Goal: Task Accomplishment & Management: Use online tool/utility

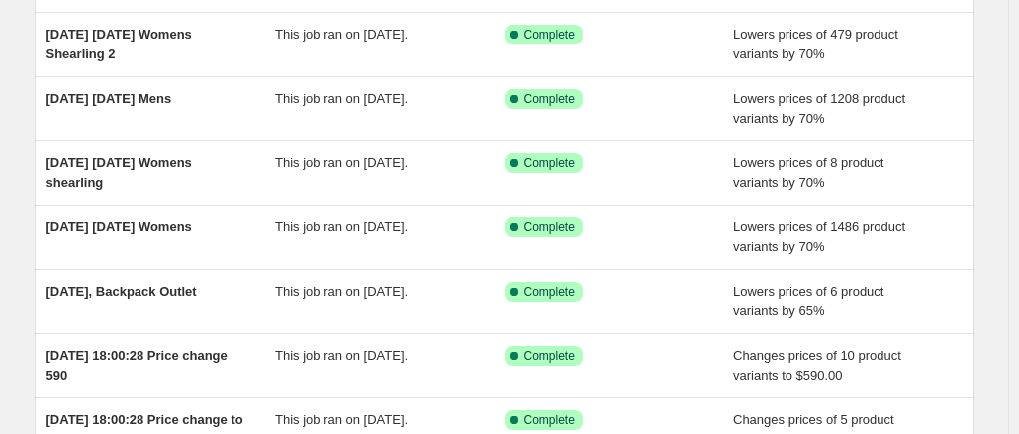
scroll to position [166, 0]
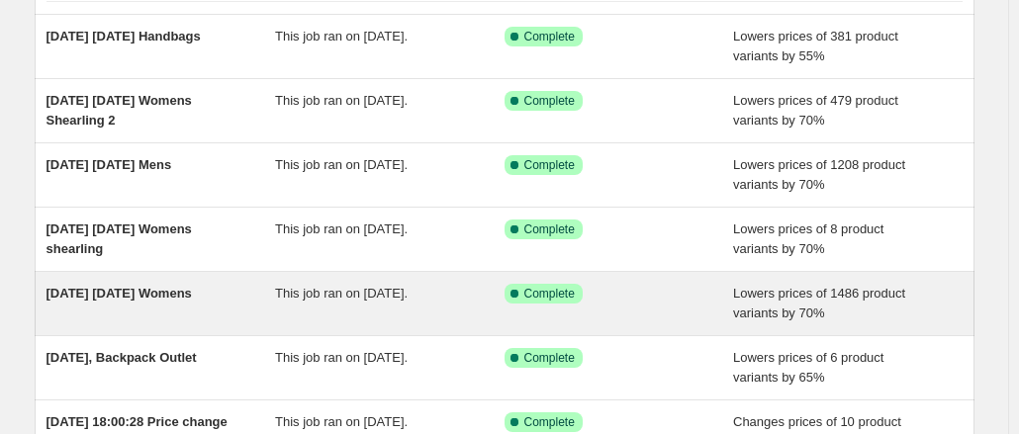
click at [134, 300] on span "[DATE] [DATE] Womens" at bounding box center [118, 293] width 145 height 15
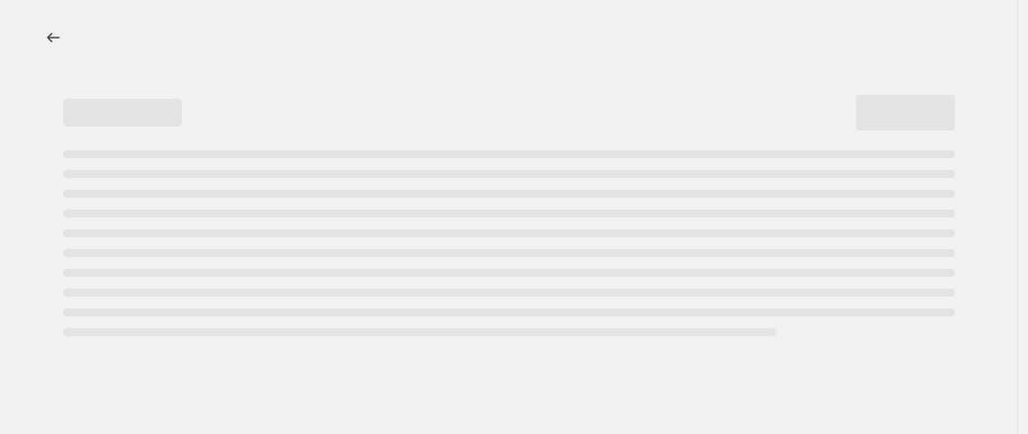
select select "percentage"
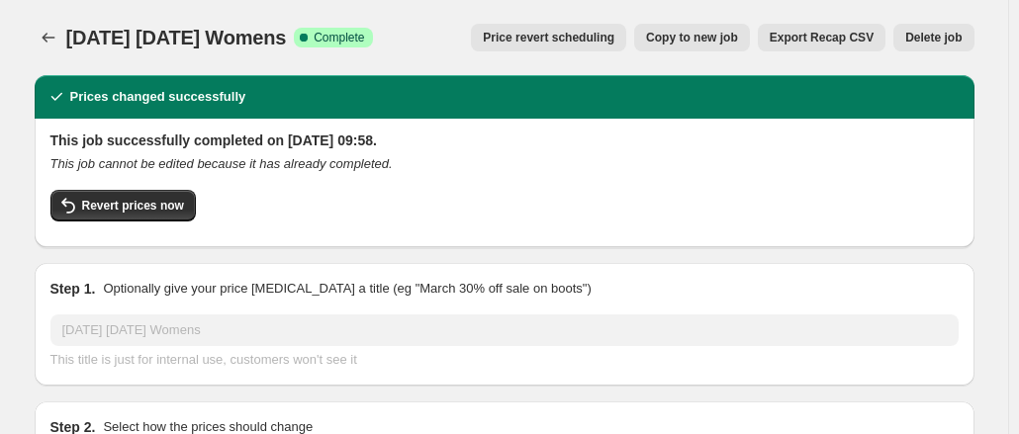
select select "tag"
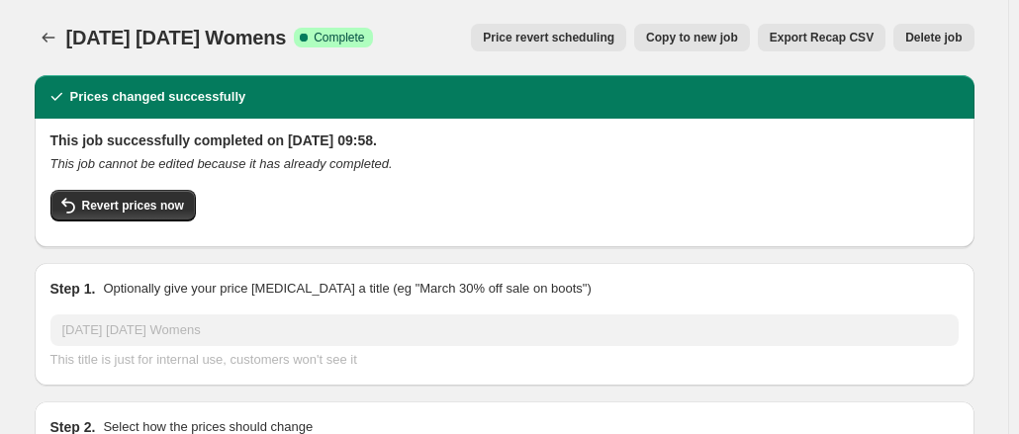
select select "tag"
click at [141, 194] on button "Revert prices now" at bounding box center [122, 206] width 145 height 32
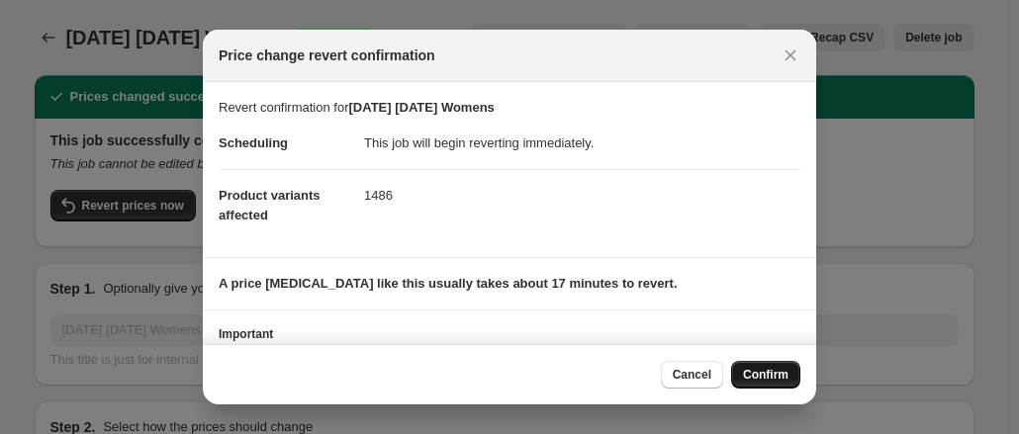
click at [756, 364] on button "Confirm" at bounding box center [765, 375] width 69 height 28
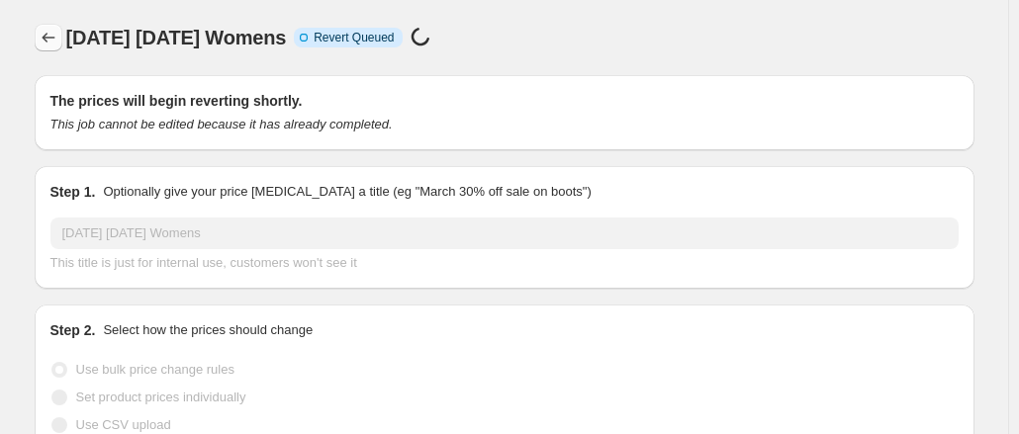
click at [54, 38] on icon "Price change jobs" at bounding box center [48, 38] width 13 height 10
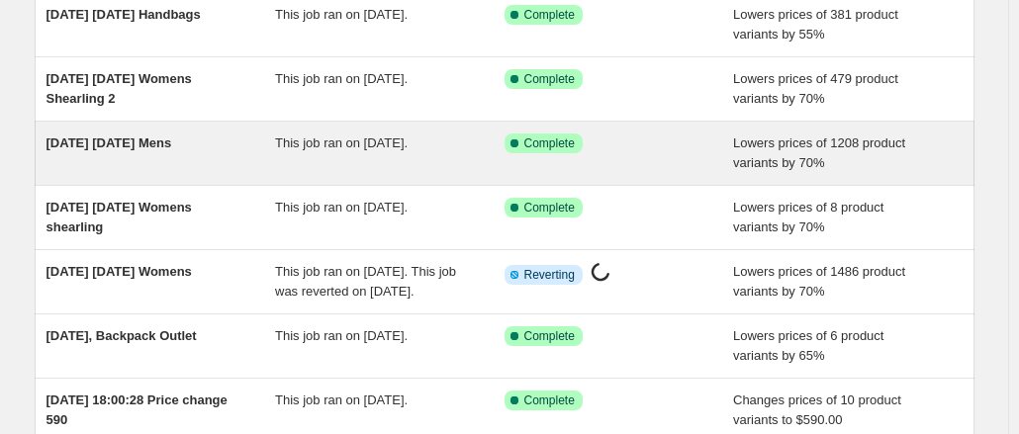
scroll to position [222, 0]
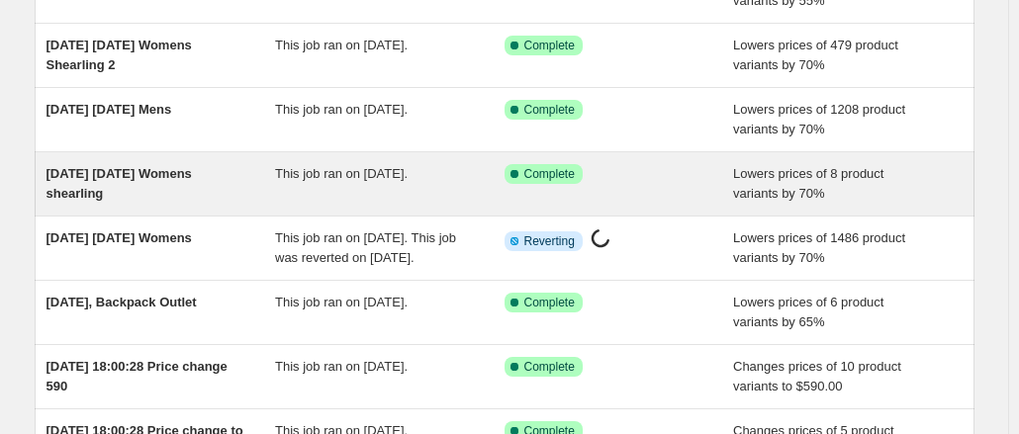
click at [124, 182] on div "[DATE] [DATE] Womens shearling" at bounding box center [160, 184] width 229 height 40
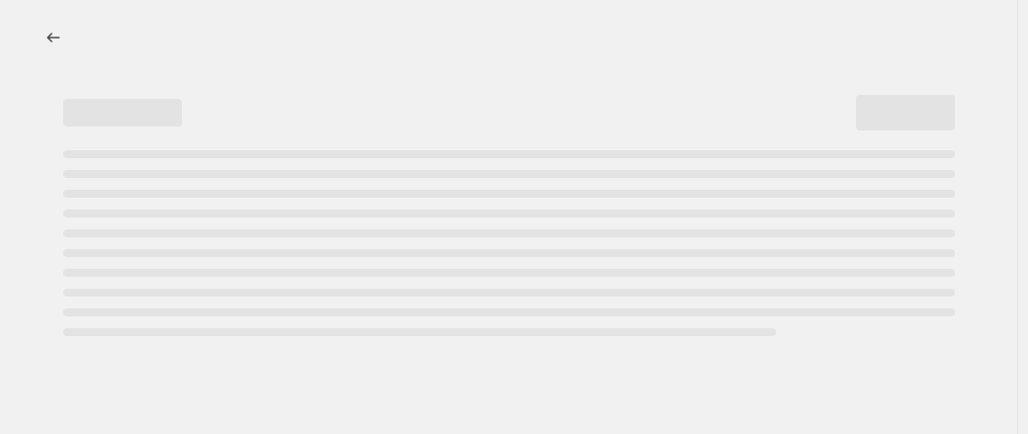
select select "percentage"
select select "tag"
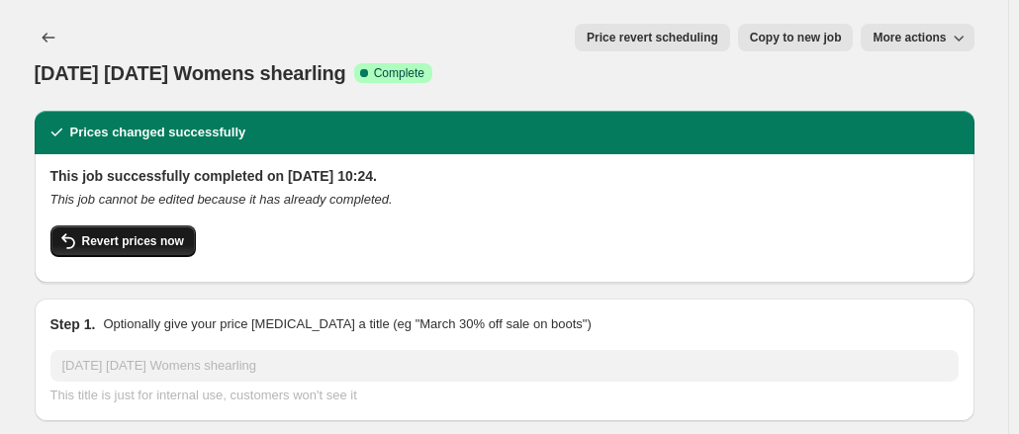
click at [144, 233] on span "Revert prices now" at bounding box center [133, 241] width 102 height 16
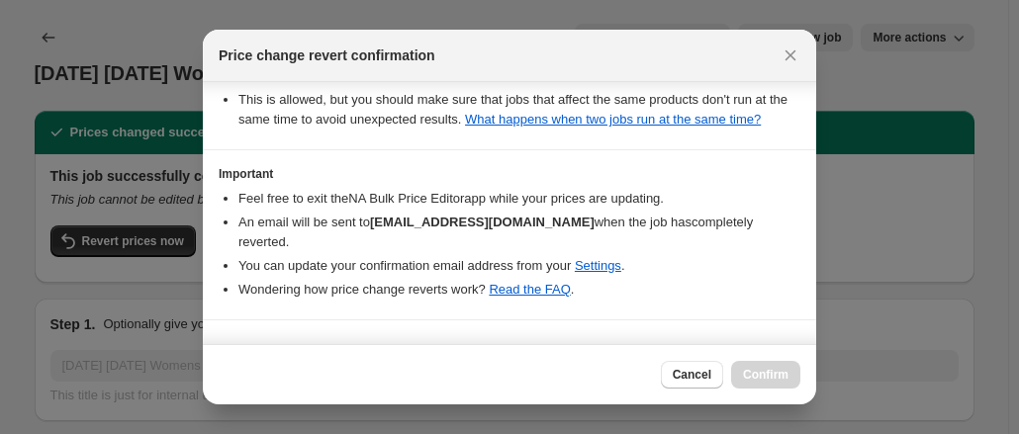
scroll to position [295, 0]
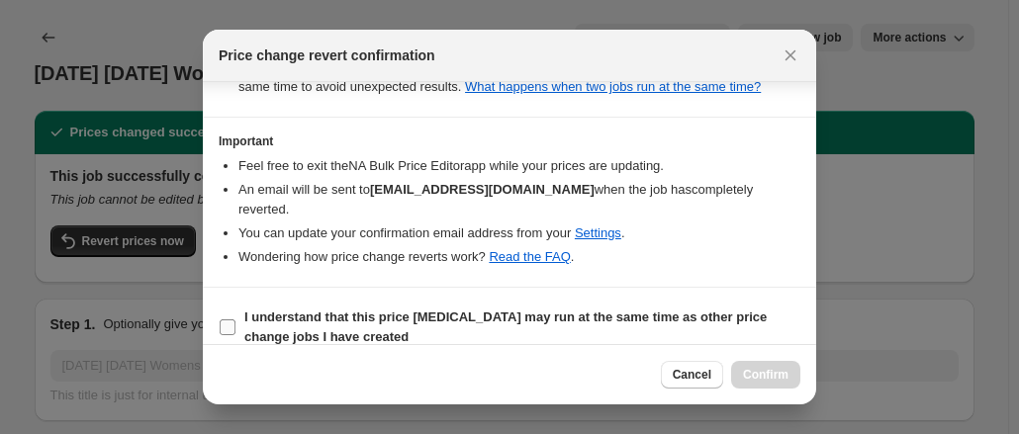
click at [664, 310] on b "I understand that this price change job may run at the same time as other price…" at bounding box center [505, 327] width 522 height 35
click at [235, 319] on input "I understand that this price change job may run at the same time as other price…" at bounding box center [228, 327] width 16 height 16
checkbox input "true"
click at [750, 370] on span "Confirm" at bounding box center [765, 375] width 45 height 16
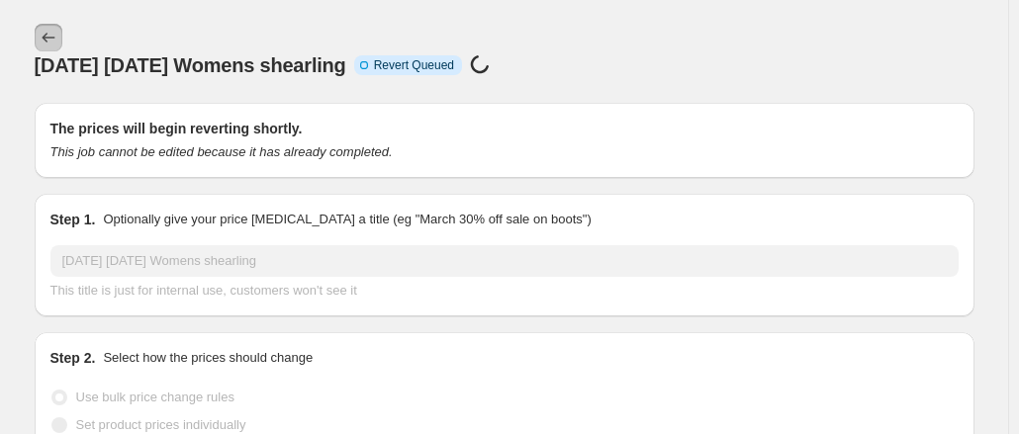
click at [57, 35] on icon "Price change jobs" at bounding box center [49, 38] width 20 height 20
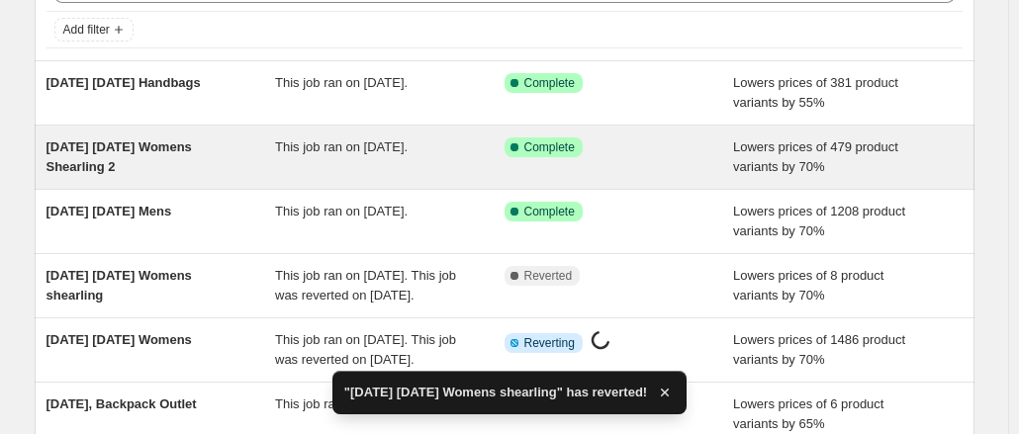
scroll to position [117, 0]
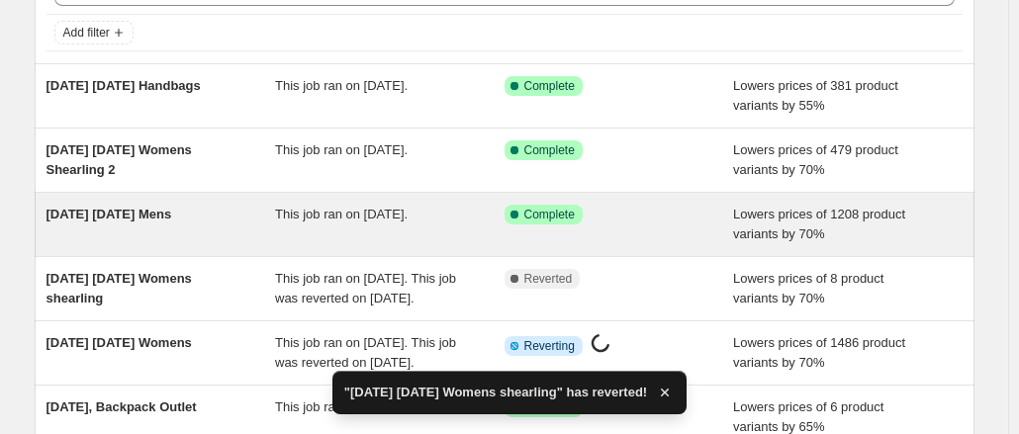
click at [91, 217] on span "[DATE] [DATE] Mens" at bounding box center [109, 214] width 126 height 15
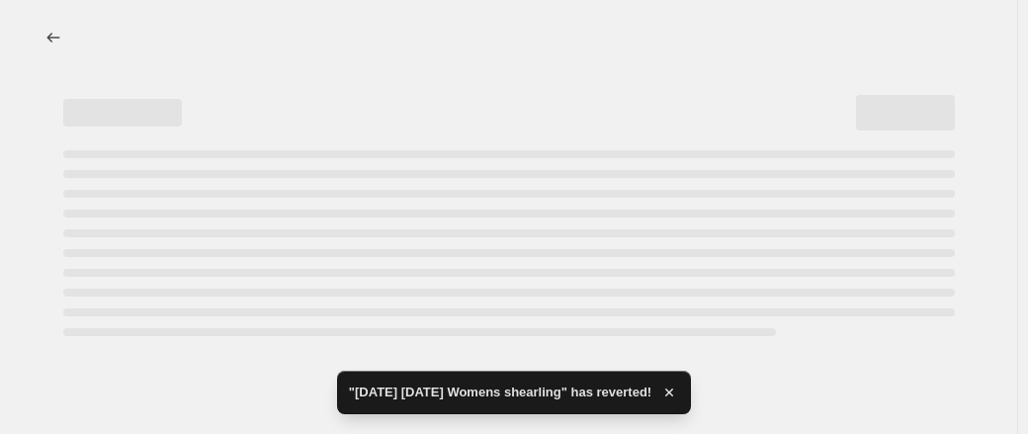
select select "percentage"
select select "tag"
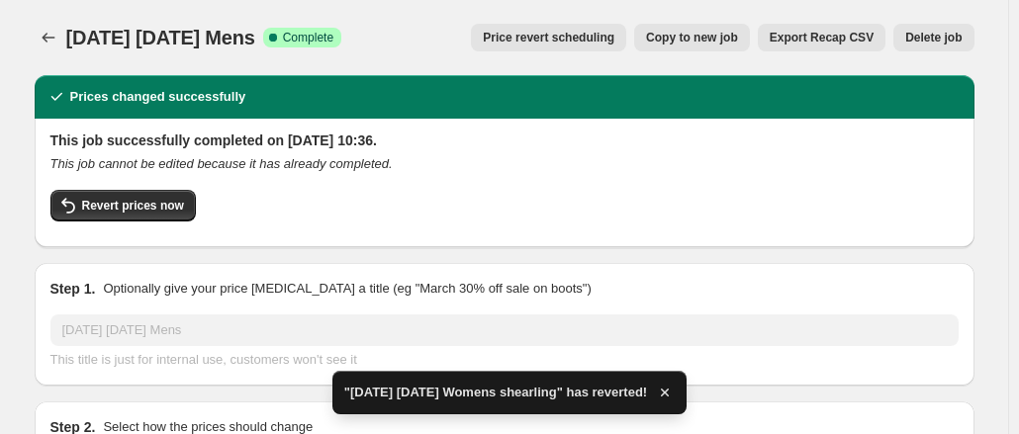
click at [91, 217] on button "Revert prices now" at bounding box center [122, 206] width 145 height 32
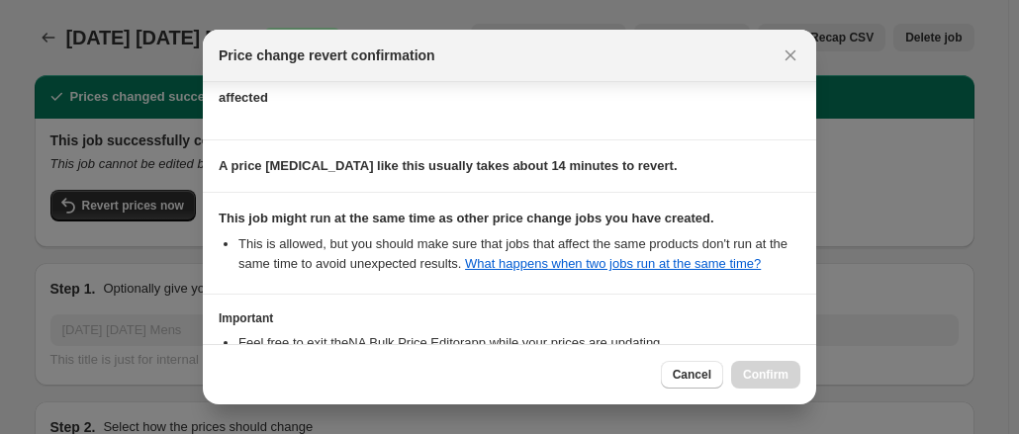
scroll to position [295, 0]
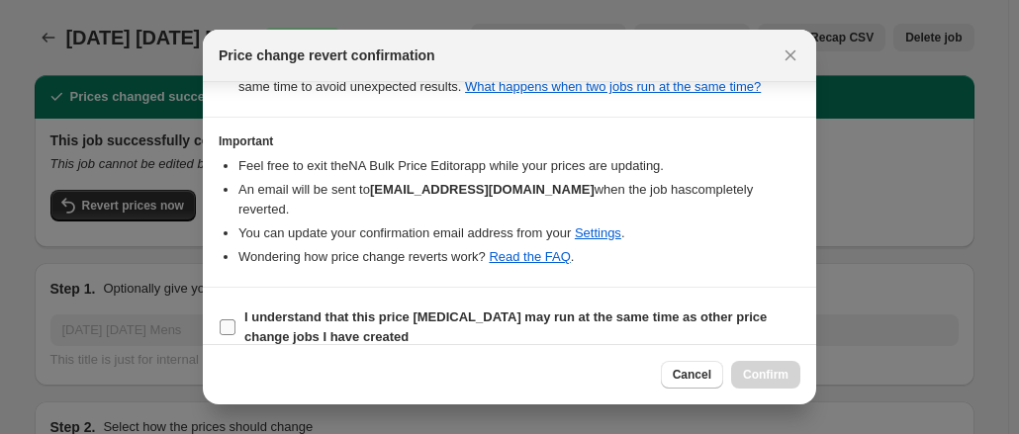
click at [682, 310] on b "I understand that this price change job may run at the same time as other price…" at bounding box center [505, 327] width 522 height 35
click at [235, 319] on input "I understand that this price change job may run at the same time as other price…" at bounding box center [228, 327] width 16 height 16
checkbox input "true"
click at [779, 370] on span "Confirm" at bounding box center [765, 375] width 45 height 16
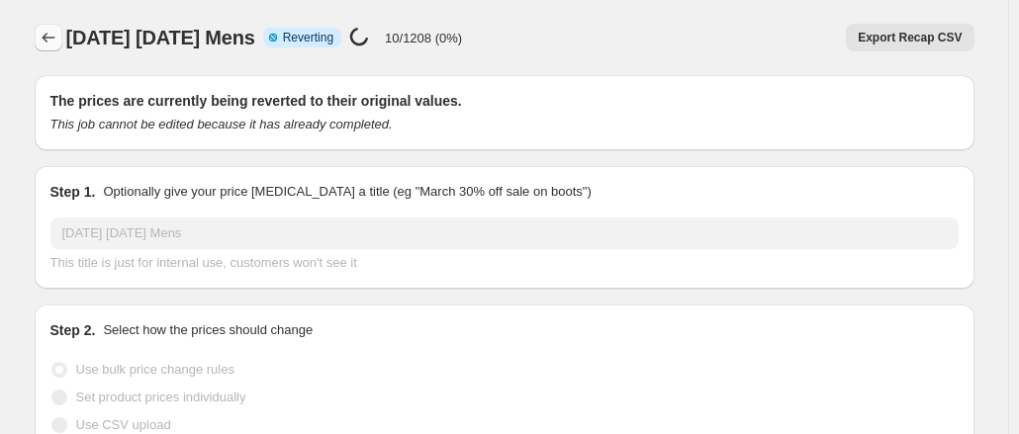
click at [55, 46] on icon "Price change jobs" at bounding box center [49, 38] width 20 height 20
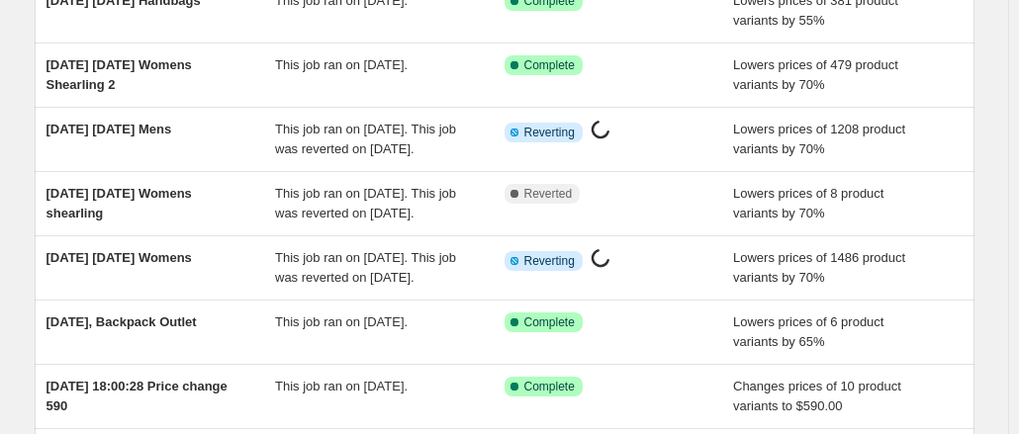
scroll to position [103, 0]
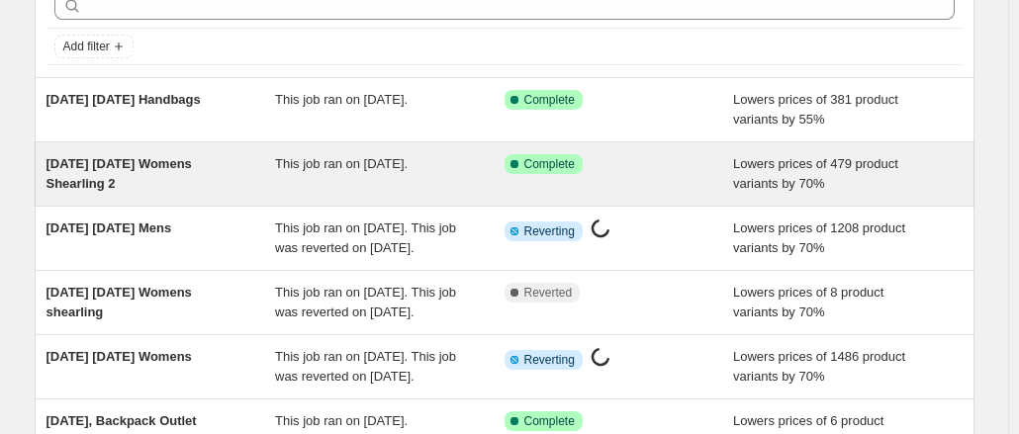
click at [160, 160] on span "[DATE] [DATE] Womens Shearling 2" at bounding box center [118, 173] width 145 height 35
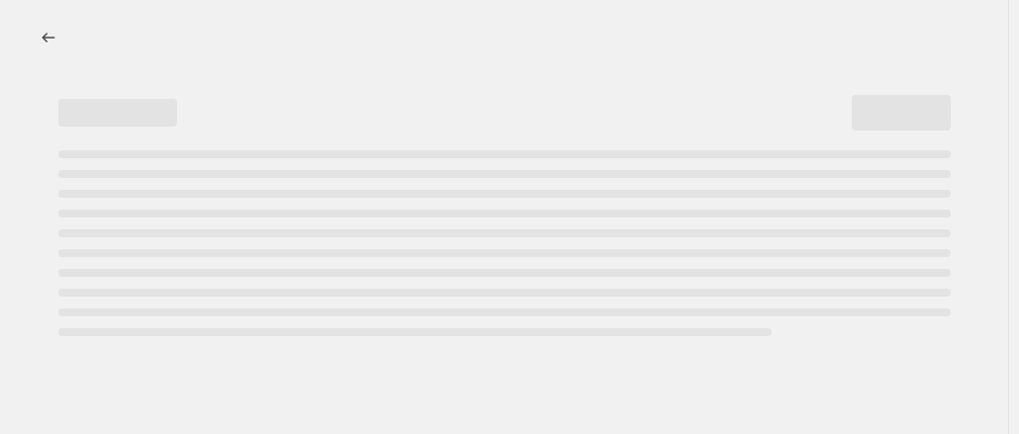
select select "percentage"
select select "tag"
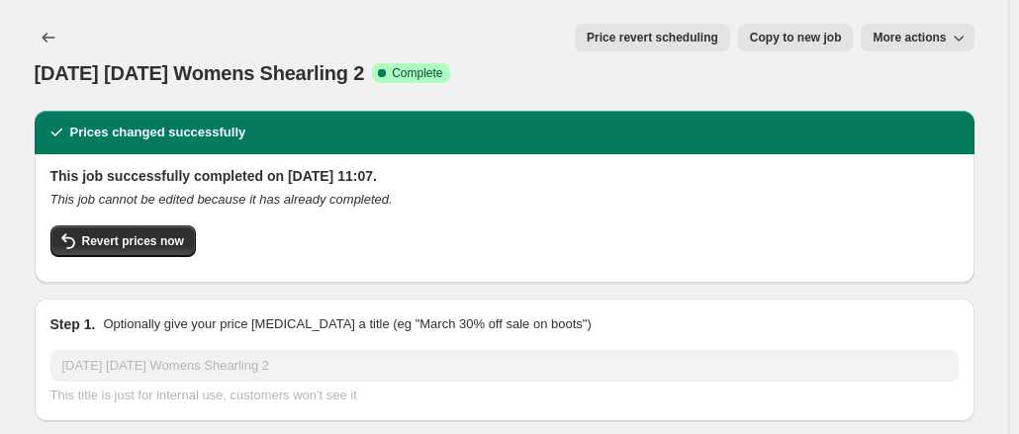
click at [135, 225] on div "Revert prices now" at bounding box center [504, 246] width 908 height 42
click at [121, 233] on span "Revert prices now" at bounding box center [133, 241] width 102 height 16
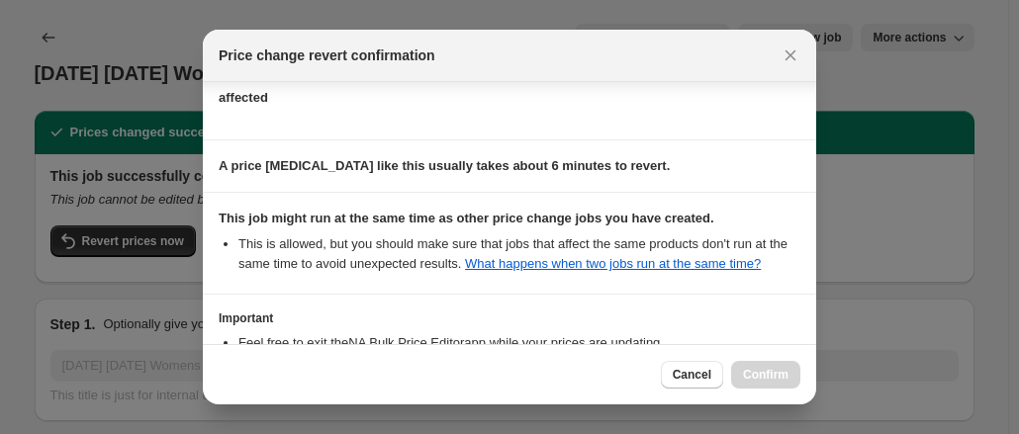
scroll to position [295, 0]
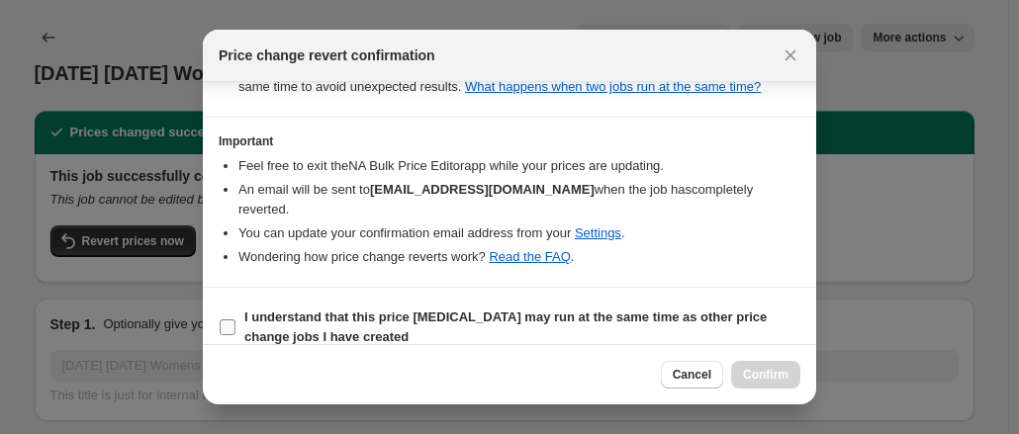
click at [510, 308] on span "I understand that this price change job may run at the same time as other price…" at bounding box center [522, 328] width 556 height 40
click at [235, 319] on input "I understand that this price change job may run at the same time as other price…" at bounding box center [228, 327] width 16 height 16
checkbox input "true"
click at [769, 373] on span "Confirm" at bounding box center [765, 375] width 45 height 16
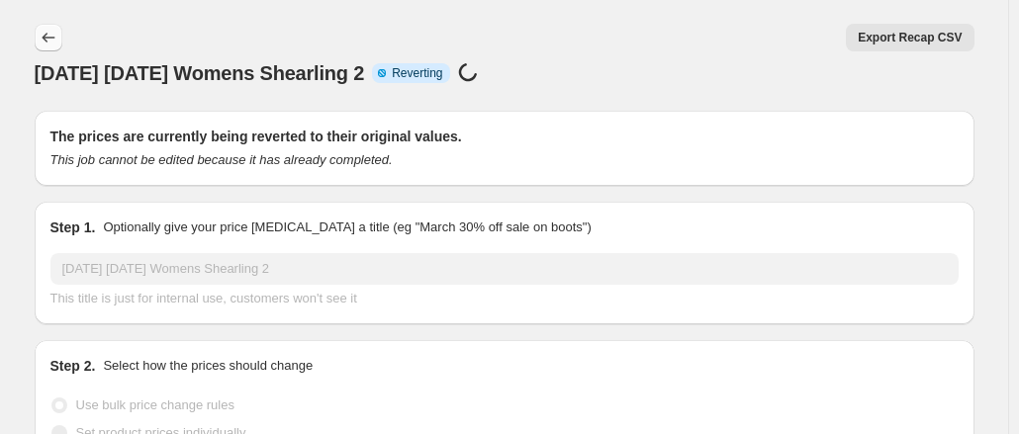
click at [57, 41] on icon "Price change jobs" at bounding box center [49, 38] width 20 height 20
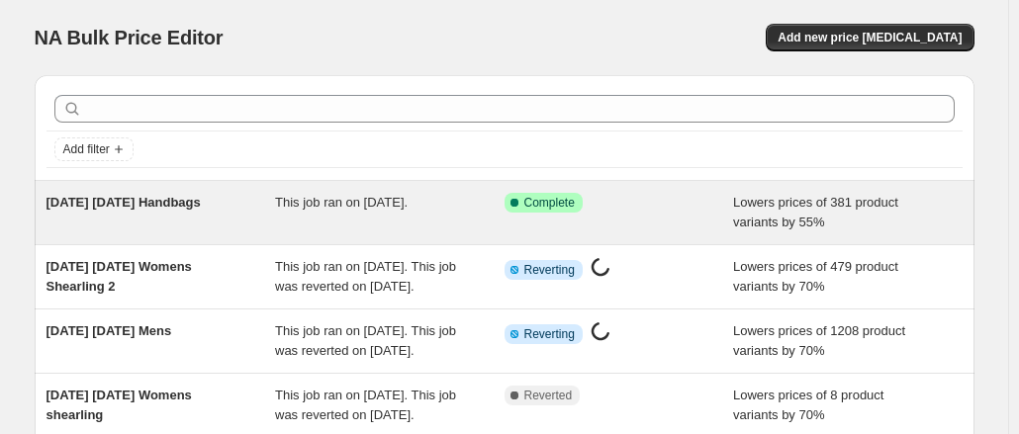
click at [140, 200] on span "[DATE] [DATE] Handbags" at bounding box center [123, 202] width 154 height 15
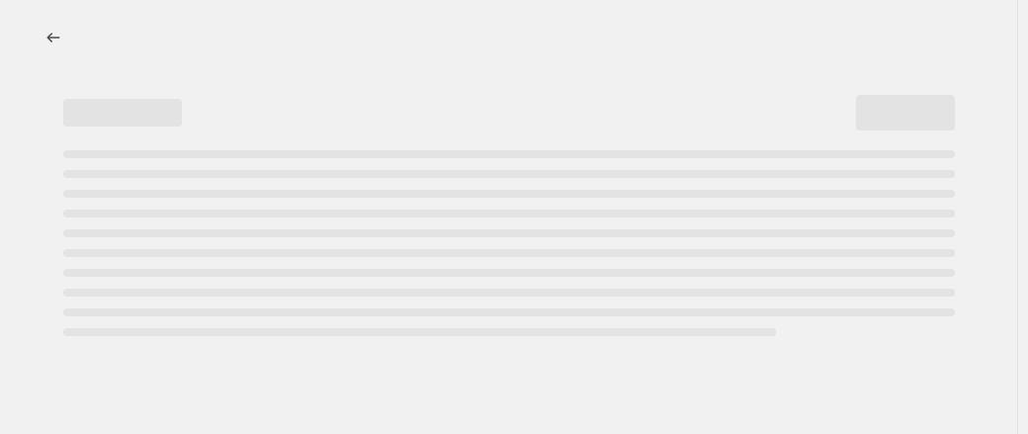
select select "percentage"
select select "collection"
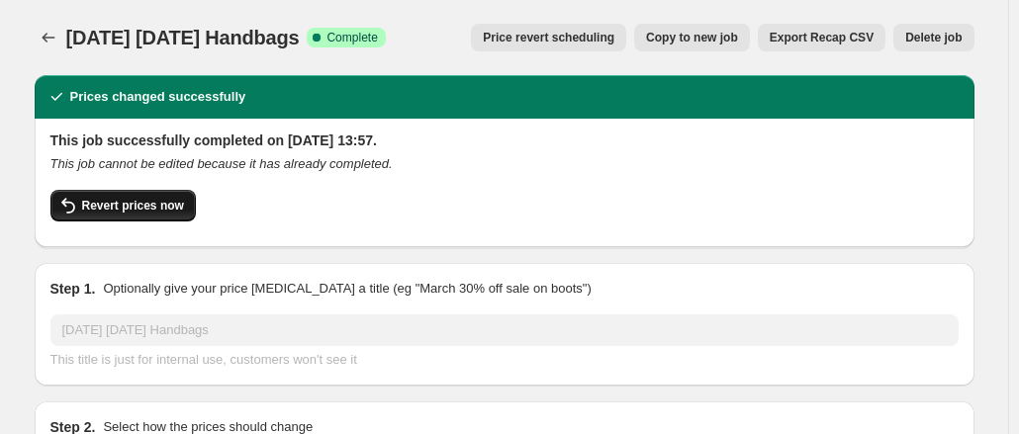
click at [164, 201] on span "Revert prices now" at bounding box center [133, 206] width 102 height 16
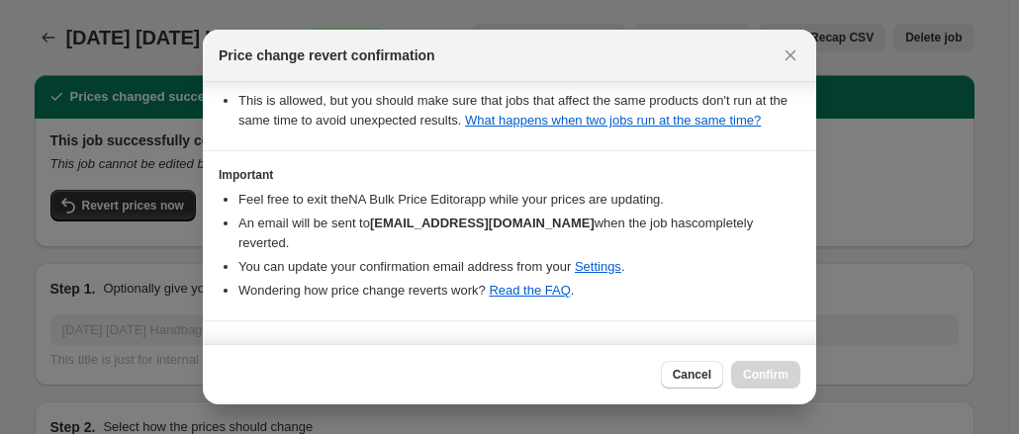
scroll to position [295, 0]
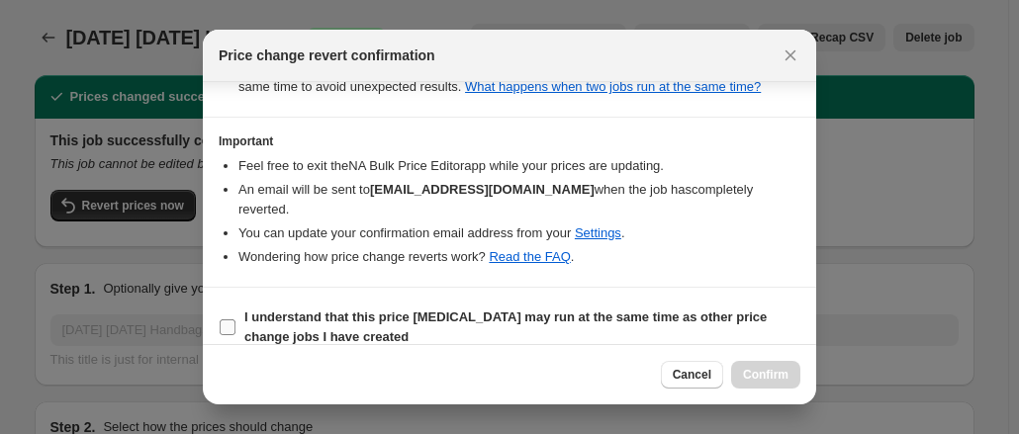
click at [524, 310] on b "I understand that this price change job may run at the same time as other price…" at bounding box center [505, 327] width 522 height 35
click at [235, 319] on input "I understand that this price change job may run at the same time as other price…" at bounding box center [228, 327] width 16 height 16
checkbox input "true"
click at [775, 373] on span "Confirm" at bounding box center [765, 375] width 45 height 16
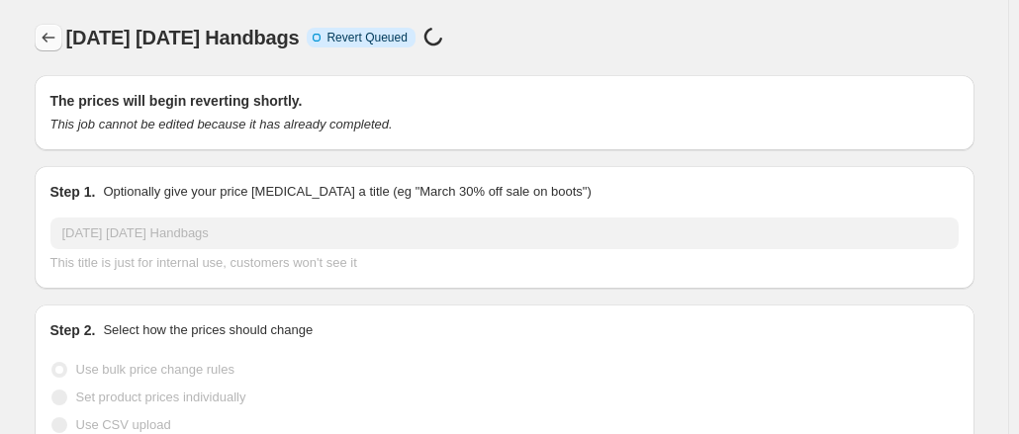
click at [55, 41] on icon "Price change jobs" at bounding box center [49, 38] width 20 height 20
